Goal: Information Seeking & Learning: Understand process/instructions

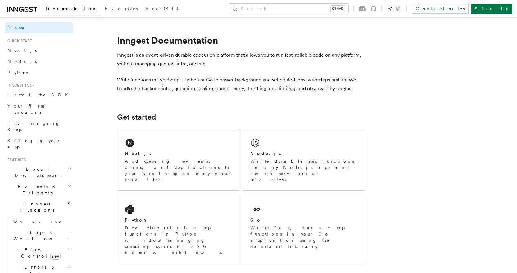
click at [22, 7] on icon at bounding box center [21, 9] width 5 height 5
click at [67, 201] on icon "button" at bounding box center [69, 203] width 5 height 5
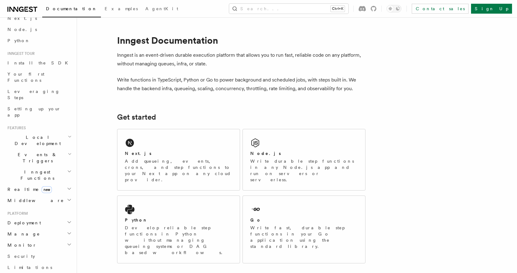
scroll to position [62, 0]
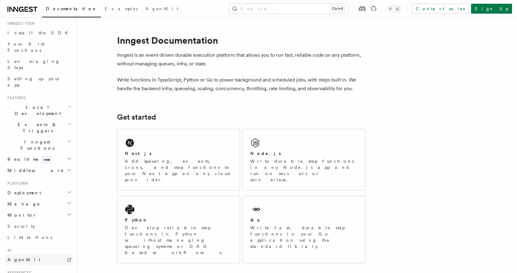
click at [17, 258] on span "AgentKit" at bounding box center [23, 260] width 33 height 5
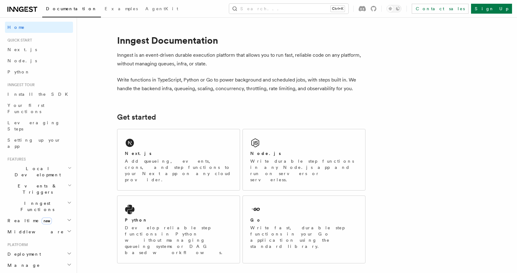
scroll to position [0, 0]
click at [67, 201] on icon "button" at bounding box center [69, 203] width 5 height 5
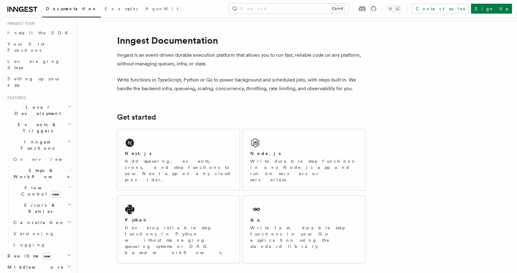
click at [69, 168] on icon "button" at bounding box center [70, 170] width 2 height 5
click at [36, 236] on span "AI Inference" at bounding box center [37, 241] width 36 height 11
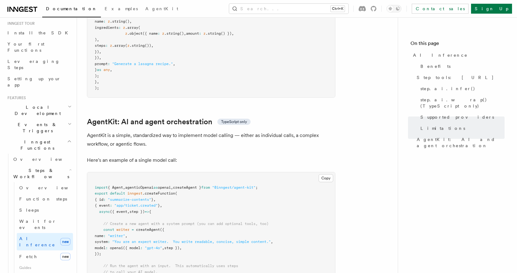
scroll to position [1738, 0]
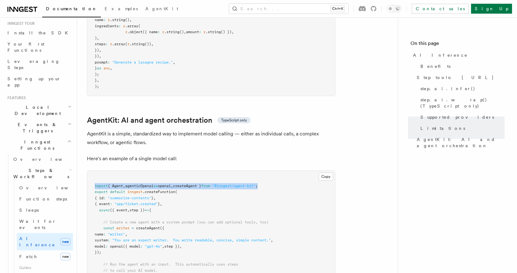
drag, startPoint x: 278, startPoint y: 157, endPoint x: 94, endPoint y: 158, distance: 184.0
click at [94, 171] on pre "import { Agent , agenticOpenai as openai , createAgent } from "@inngest/agent-k…" at bounding box center [211, 237] width 248 height 133
copy span "import { Agent , agenticOpenai as openai , createAgent } from "@inngest/agent-k…"
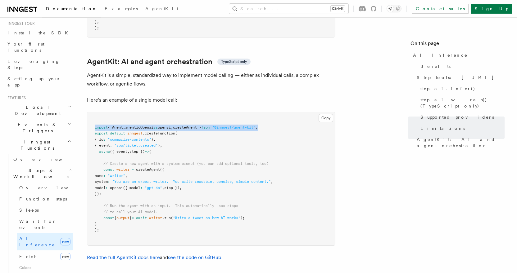
scroll to position [1800, 0]
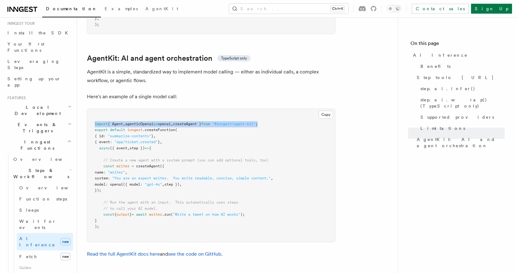
drag, startPoint x: 111, startPoint y: 161, endPoint x: 103, endPoint y: 137, distance: 24.7
click at [103, 137] on pre "import { Agent , agenticOpenai as openai , createAgent } from "@inngest/agent-k…" at bounding box center [211, 175] width 248 height 133
copy code "const writer = createAgent ({ name : "writer" , system : "You are an expert wri…"
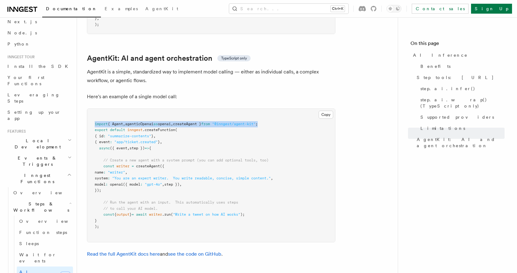
scroll to position [62, 0]
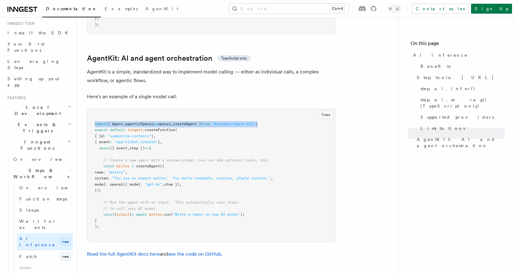
click at [67, 139] on icon "button" at bounding box center [69, 141] width 5 height 5
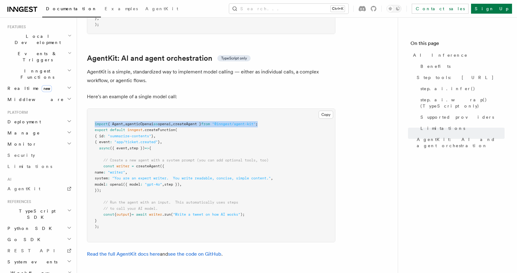
scroll to position [145, 0]
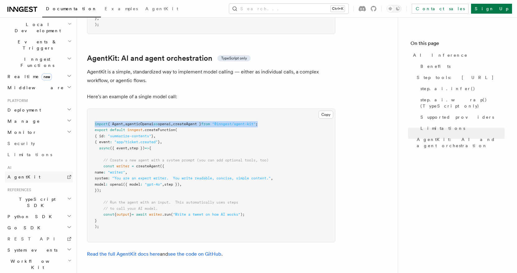
click at [24, 174] on span "AgentKit" at bounding box center [23, 177] width 33 height 6
